Goal: Register for event/course

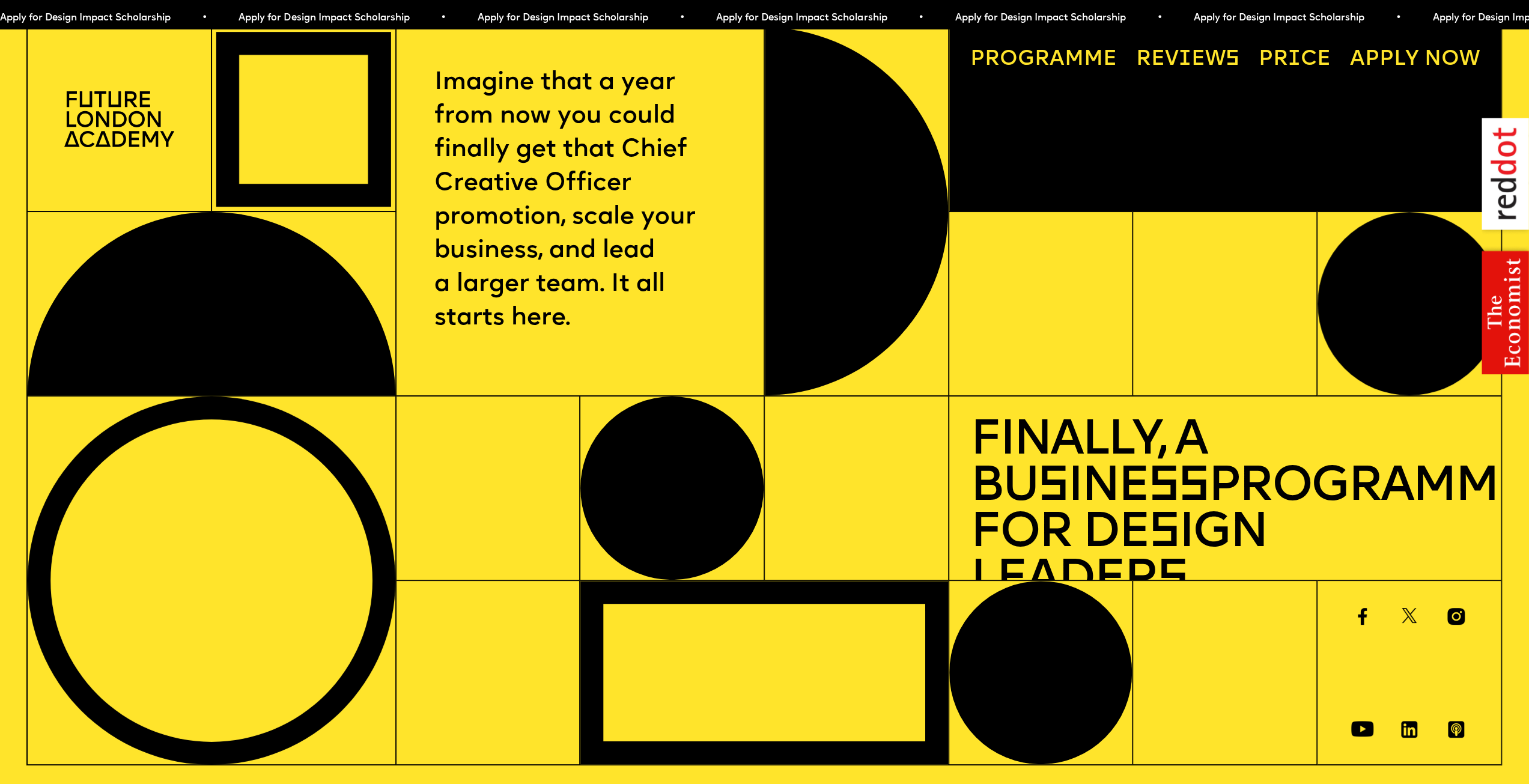
click at [613, 286] on p "Imagine that a year from now you could finally get that Chief Creative Officer …" at bounding box center [580, 200] width 291 height 269
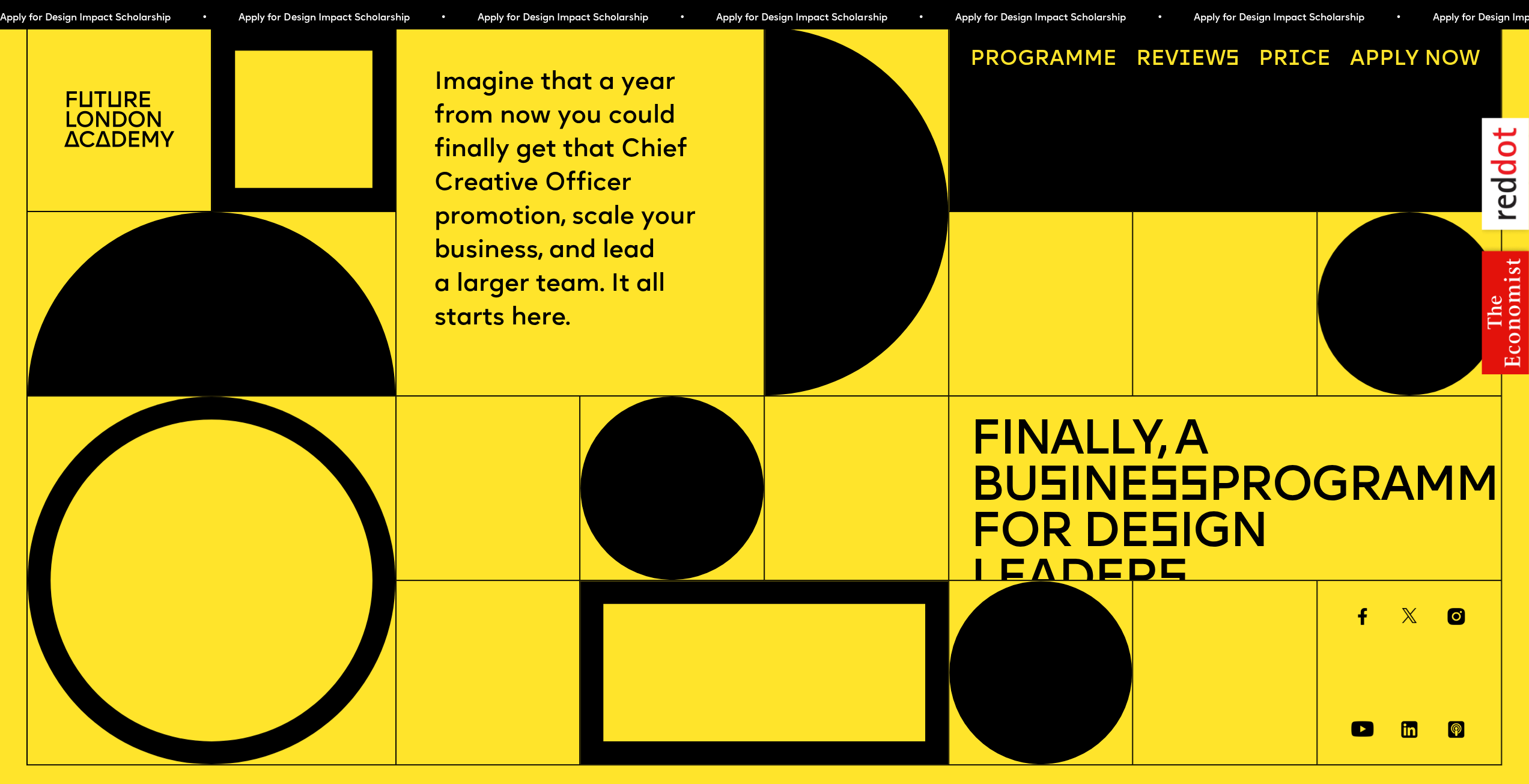
click at [1087, 143] on div "Progr a mme Reviews Price A pply now" at bounding box center [1225, 119] width 551 height 183
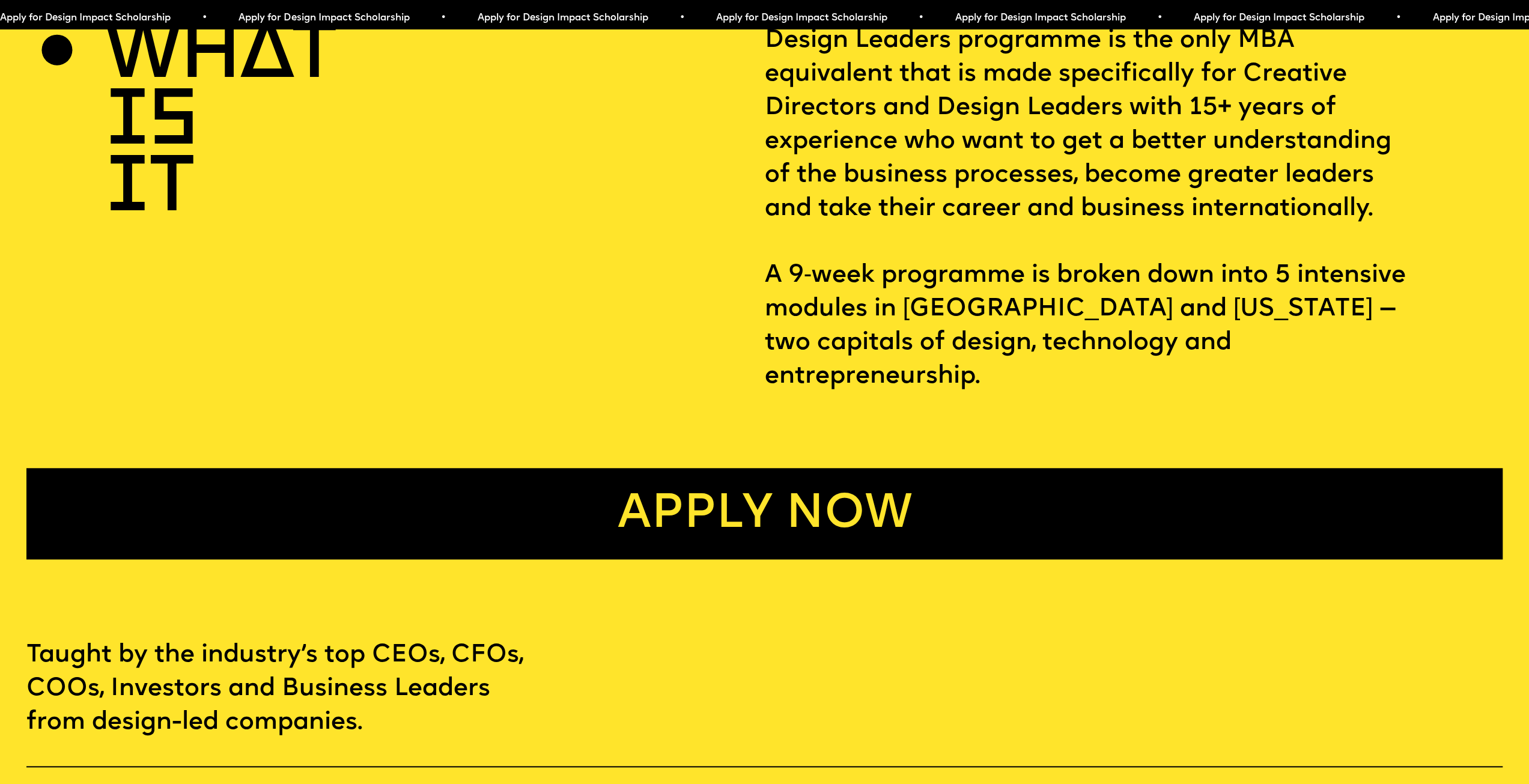
click at [772, 490] on link "Apply now" at bounding box center [764, 514] width 1476 height 91
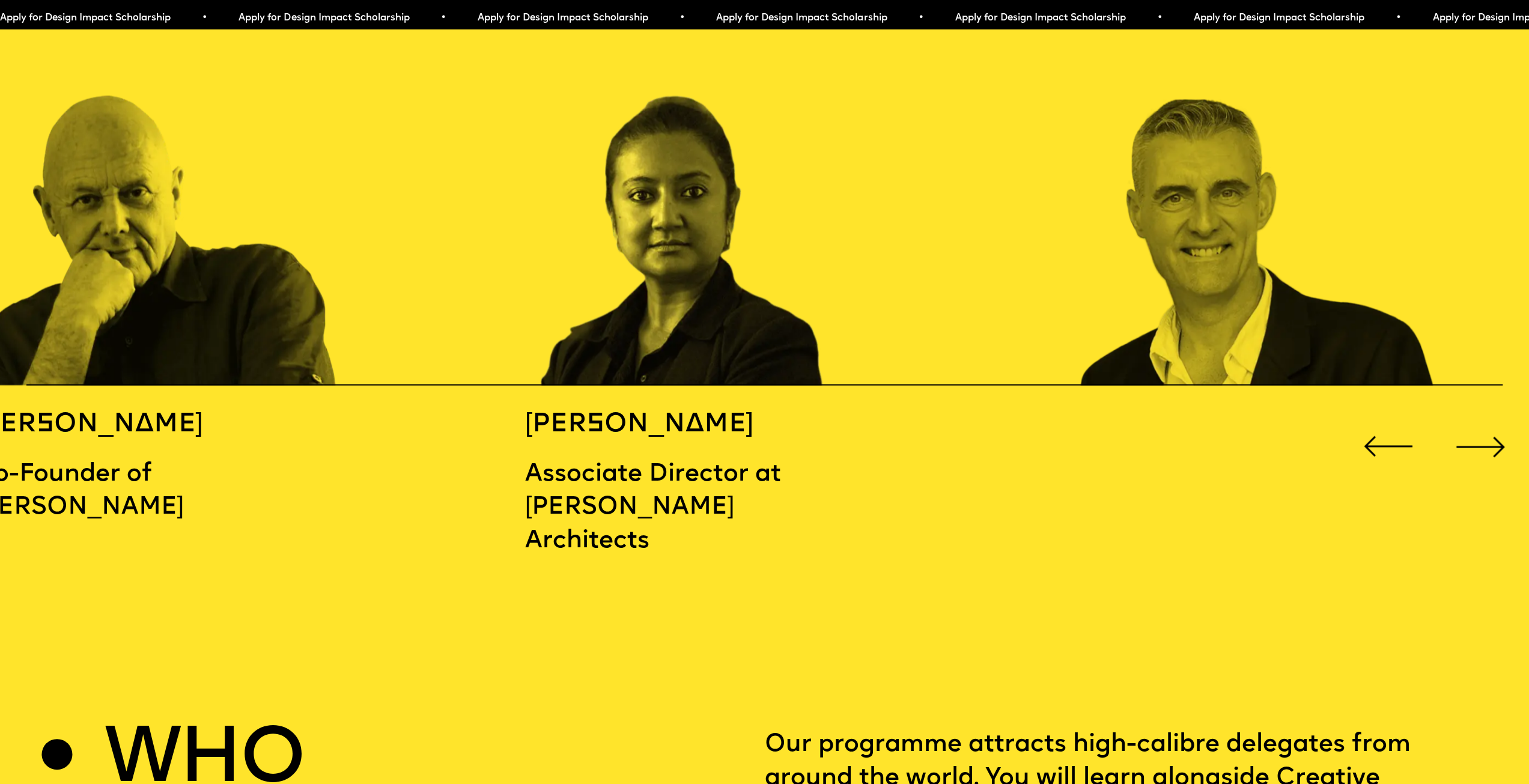
scroll to position [2463, 0]
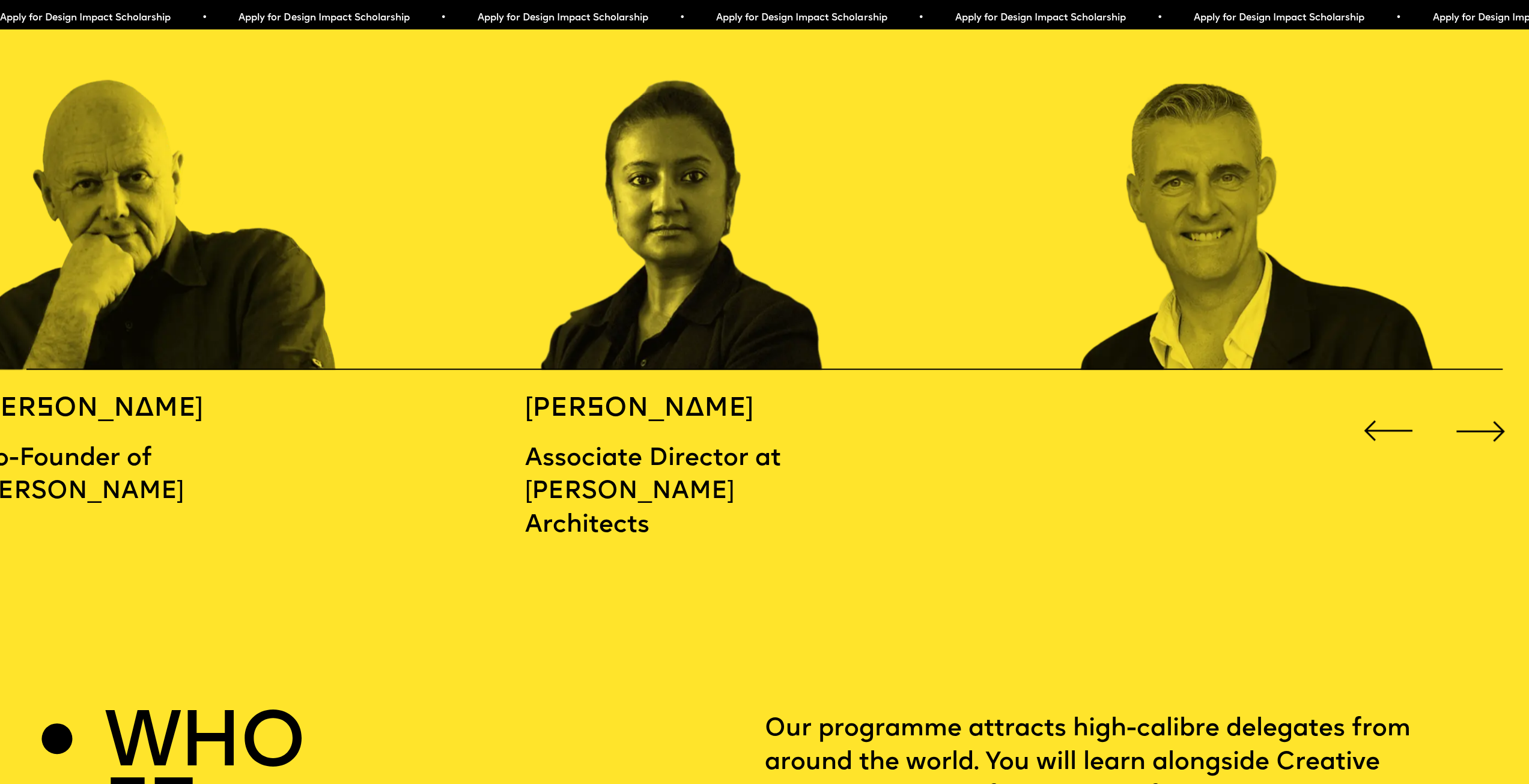
click at [1482, 409] on div "Next slide" at bounding box center [1481, 431] width 61 height 61
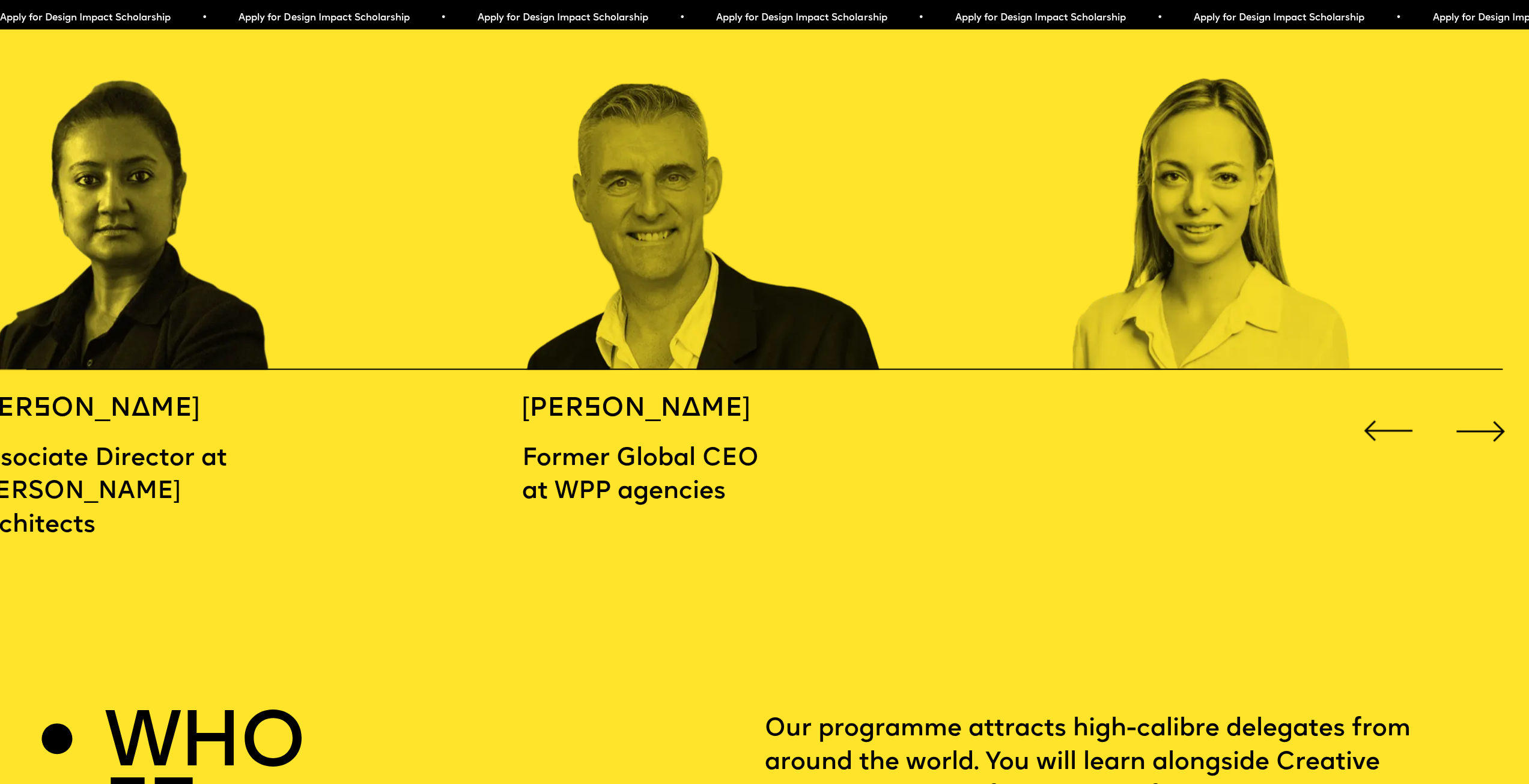
click at [1482, 409] on div "Next slide" at bounding box center [1481, 431] width 61 height 61
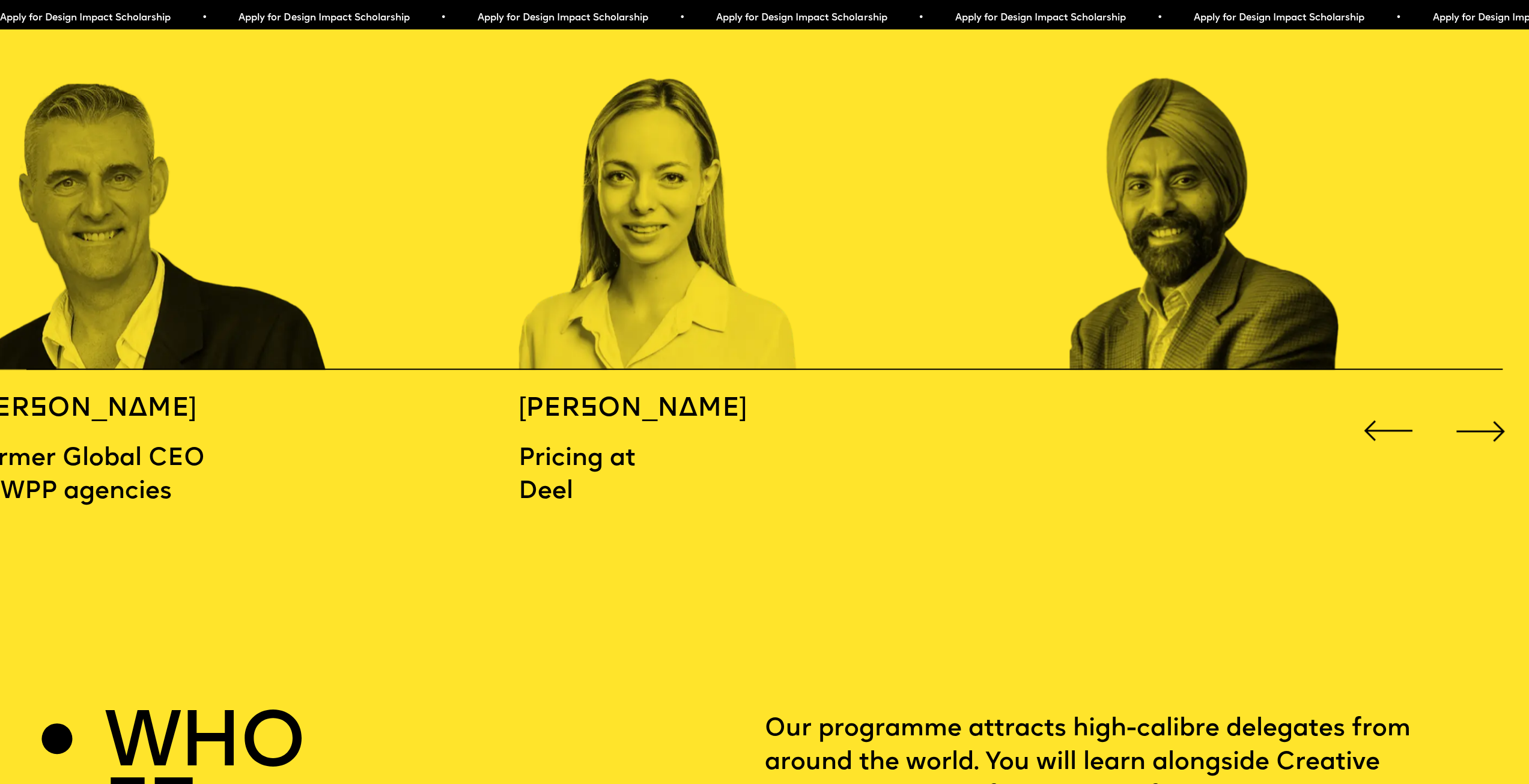
click at [1482, 409] on div "Next slide" at bounding box center [1481, 431] width 61 height 61
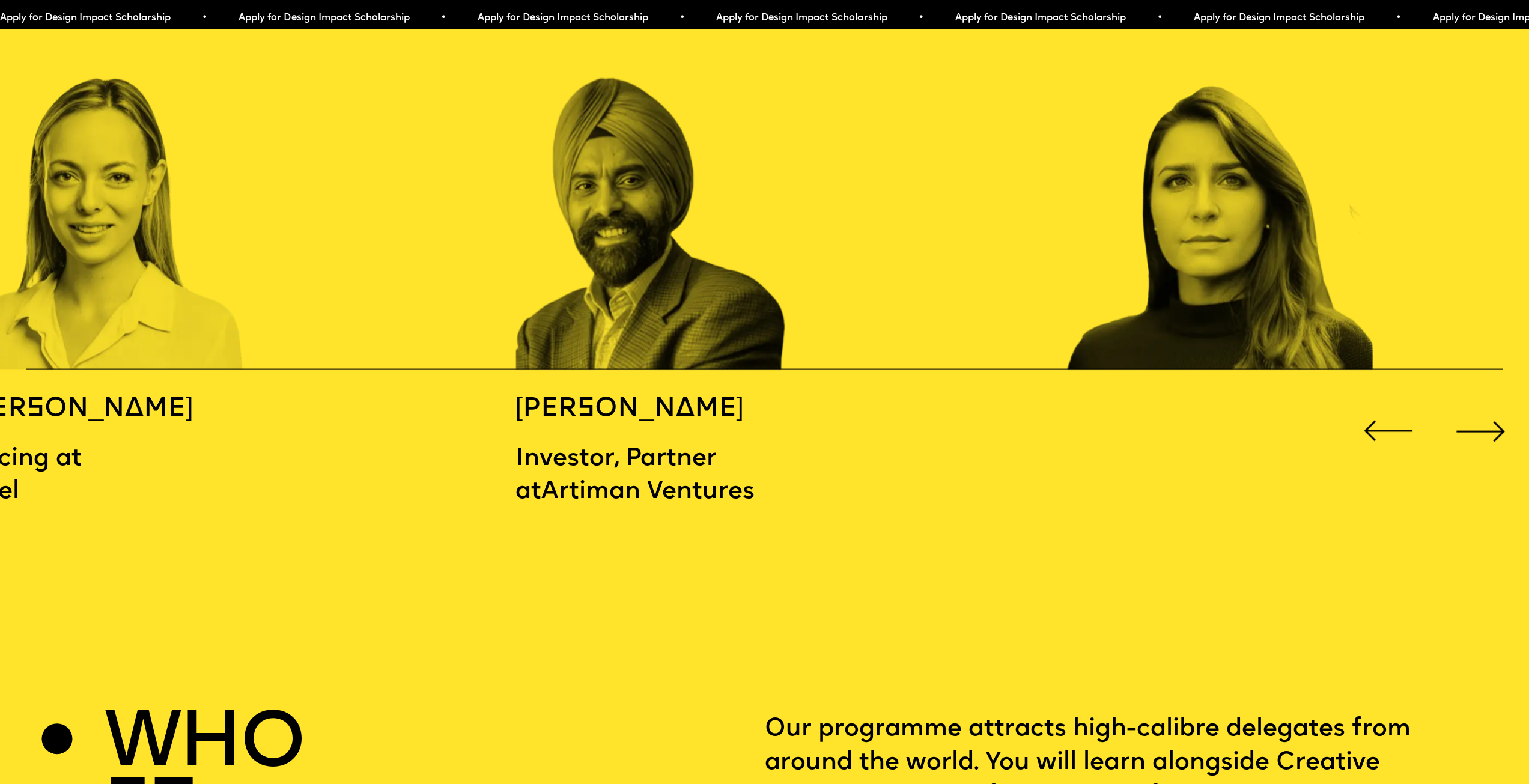
click at [1482, 409] on div "Next slide" at bounding box center [1481, 431] width 61 height 61
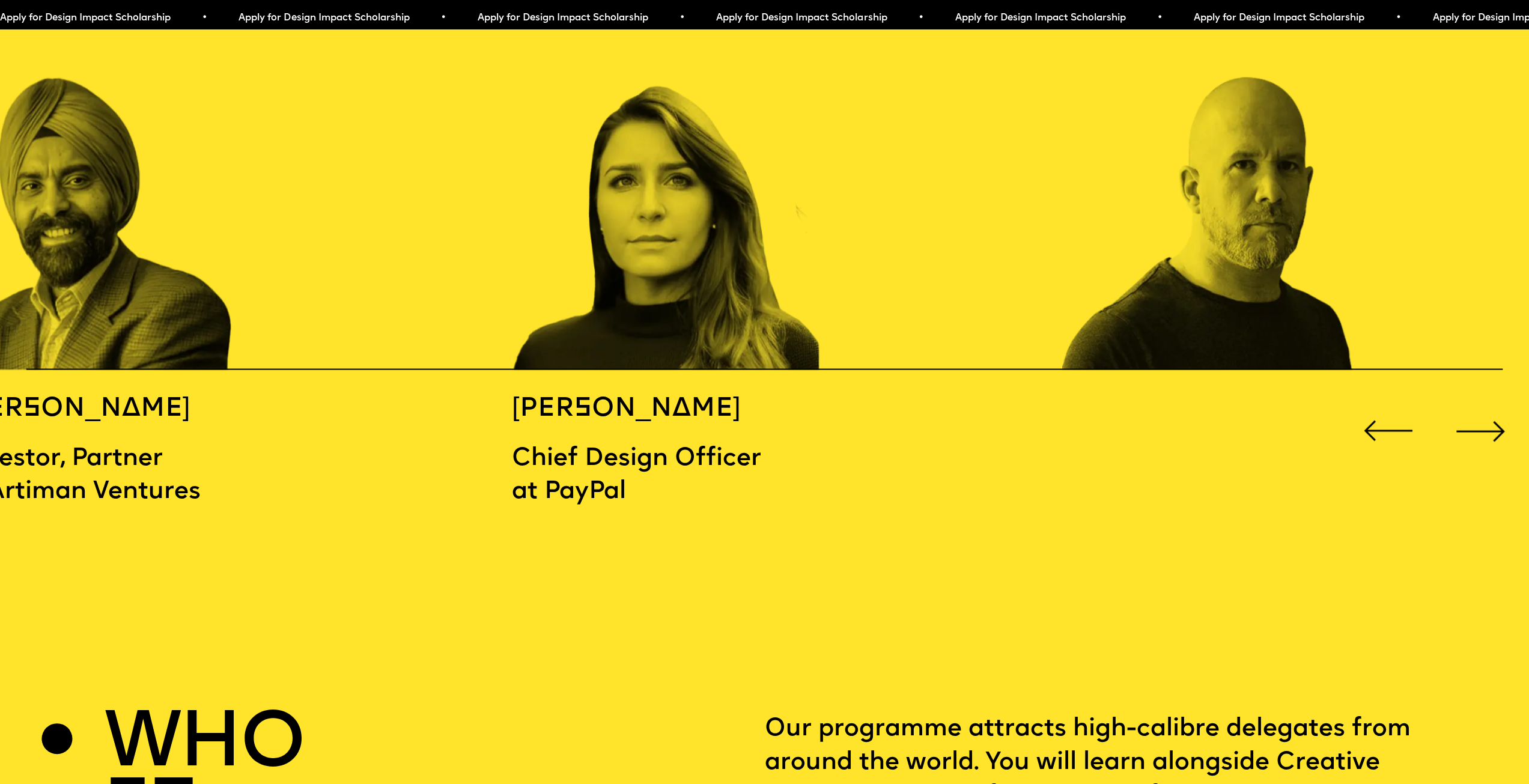
click at [1482, 409] on div "Next slide" at bounding box center [1481, 431] width 61 height 61
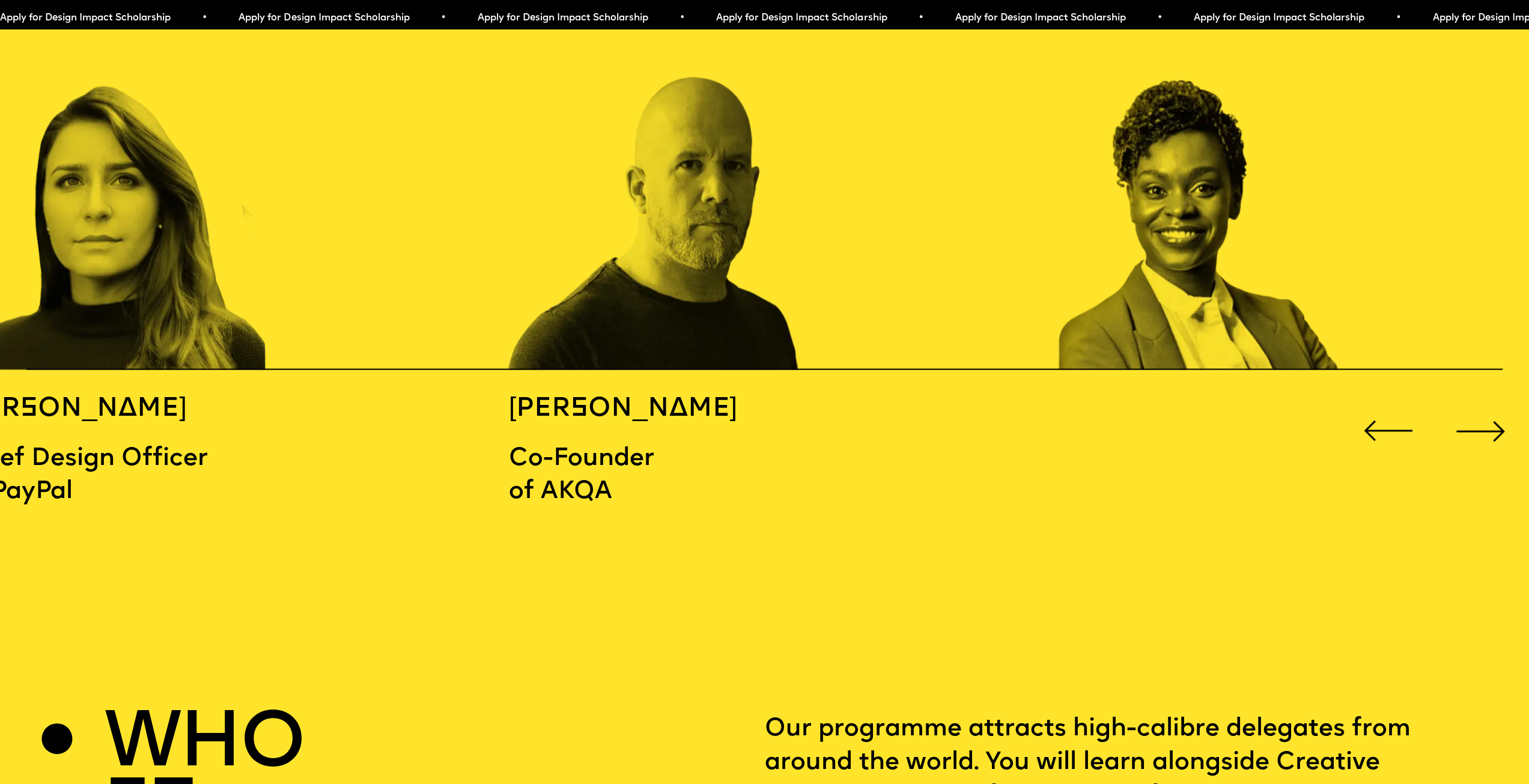
click at [1482, 409] on div "Next slide" at bounding box center [1481, 431] width 61 height 61
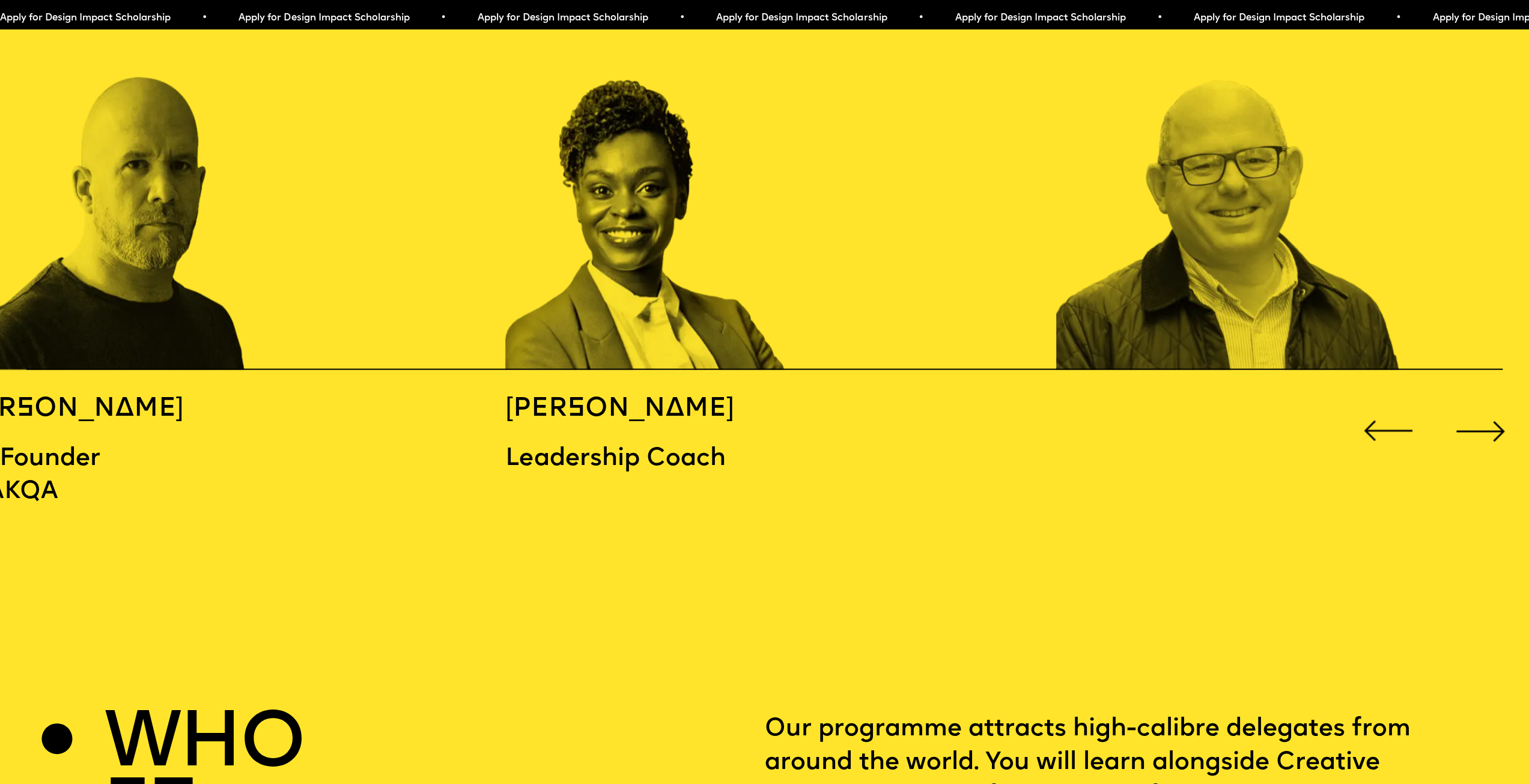
click at [1482, 409] on div "Next slide" at bounding box center [1481, 431] width 61 height 61
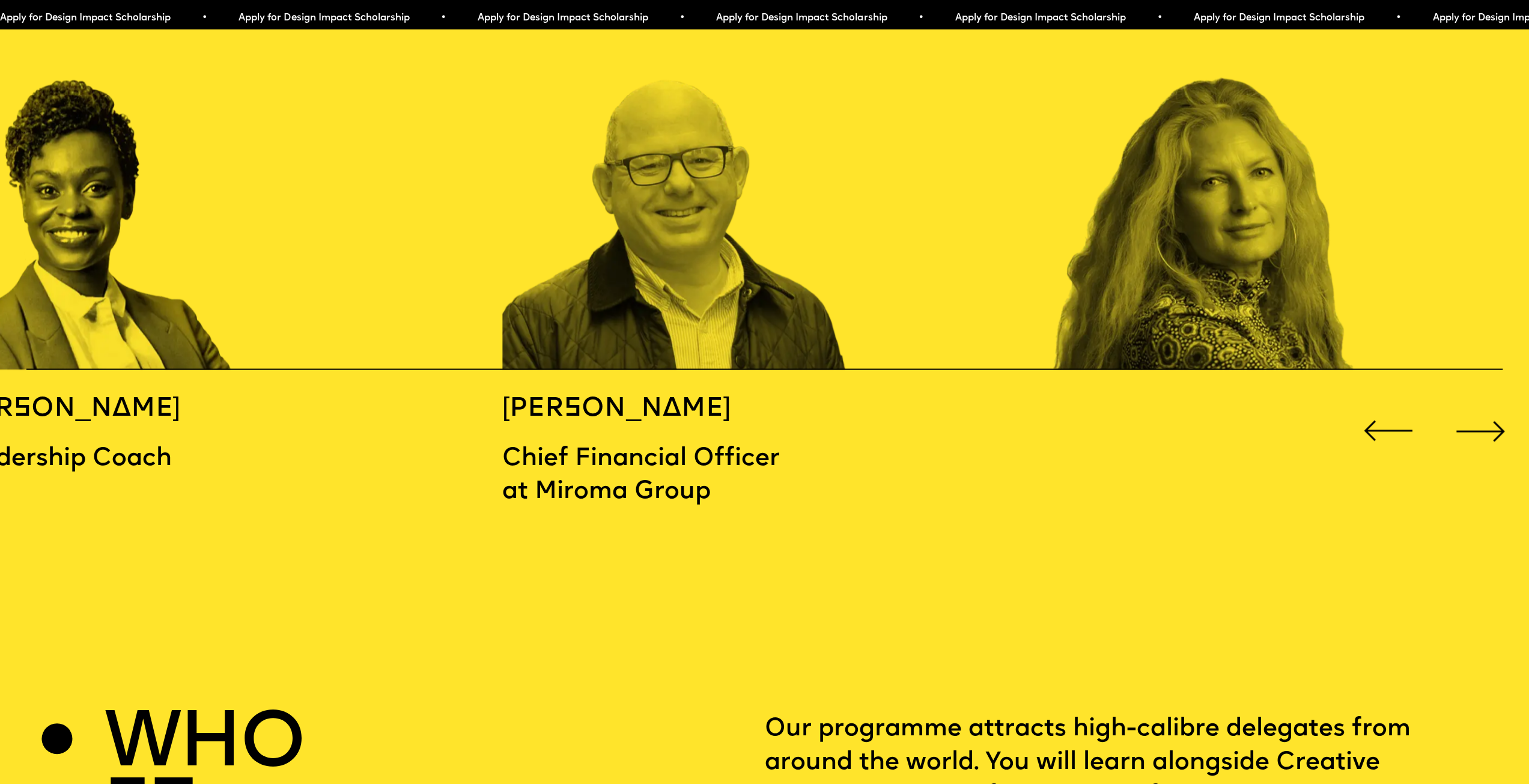
click at [1482, 409] on div "Next slide" at bounding box center [1481, 431] width 61 height 61
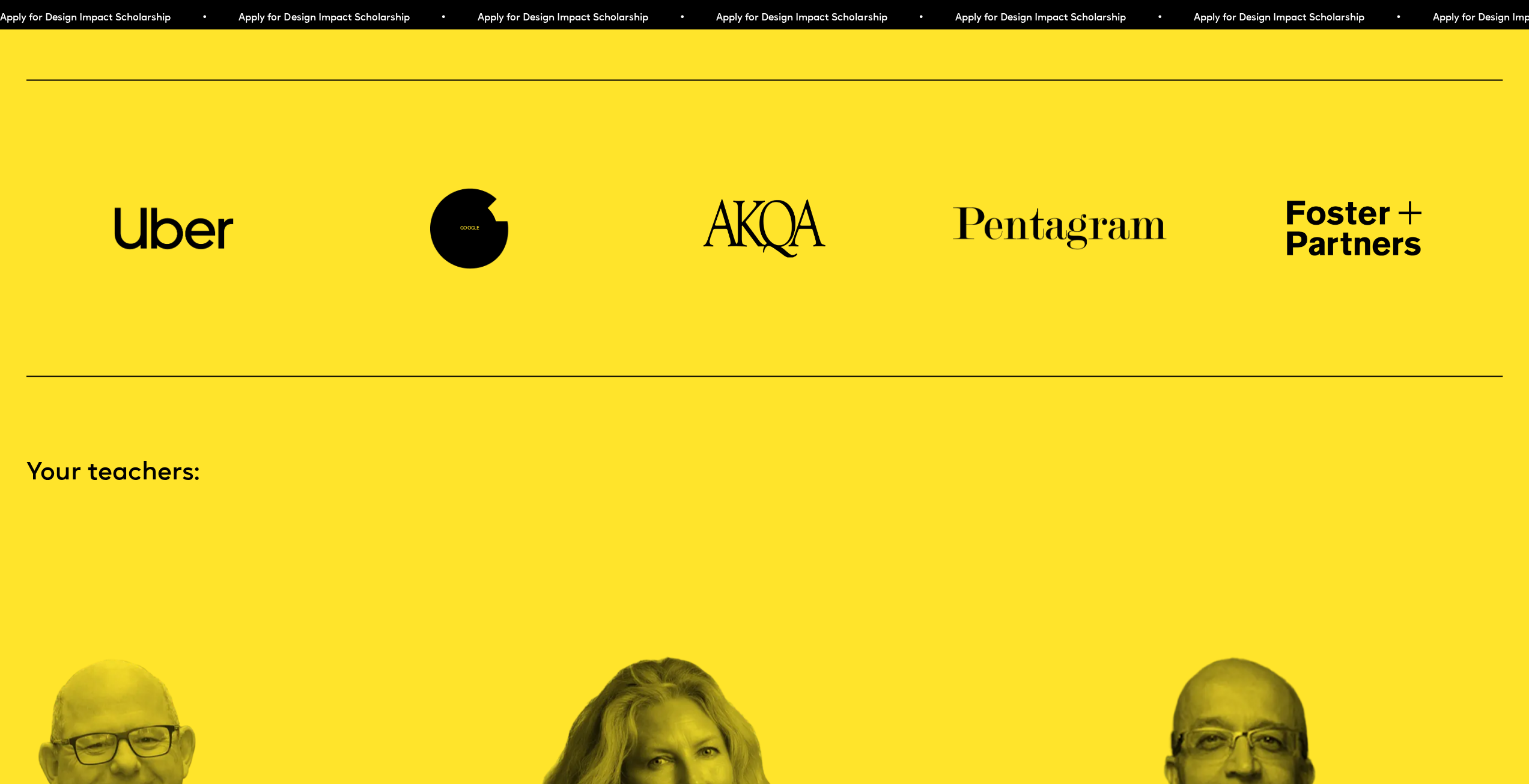
scroll to position [0, 0]
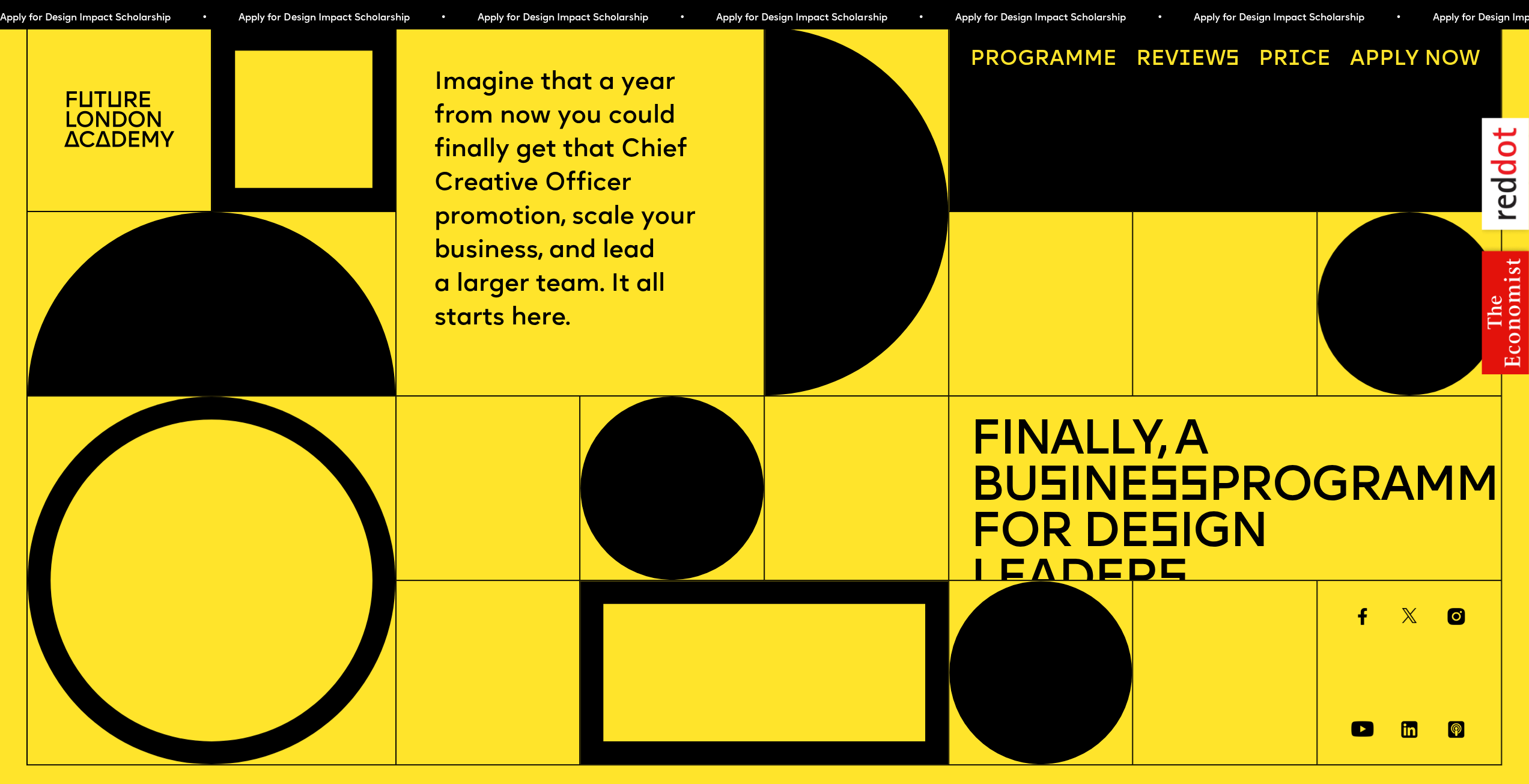
click at [94, 115] on img at bounding box center [119, 119] width 110 height 56
click at [109, 128] on img at bounding box center [119, 119] width 110 height 56
